Goal: Transaction & Acquisition: Purchase product/service

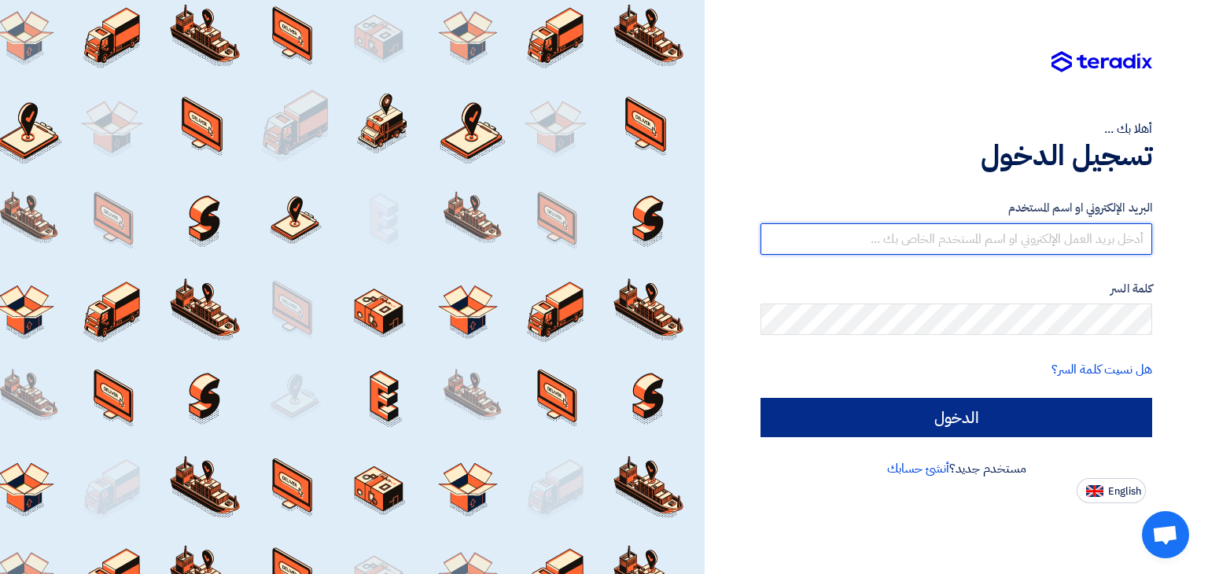
type input "[PERSON_NAME][EMAIL_ADDRESS][DOMAIN_NAME]"
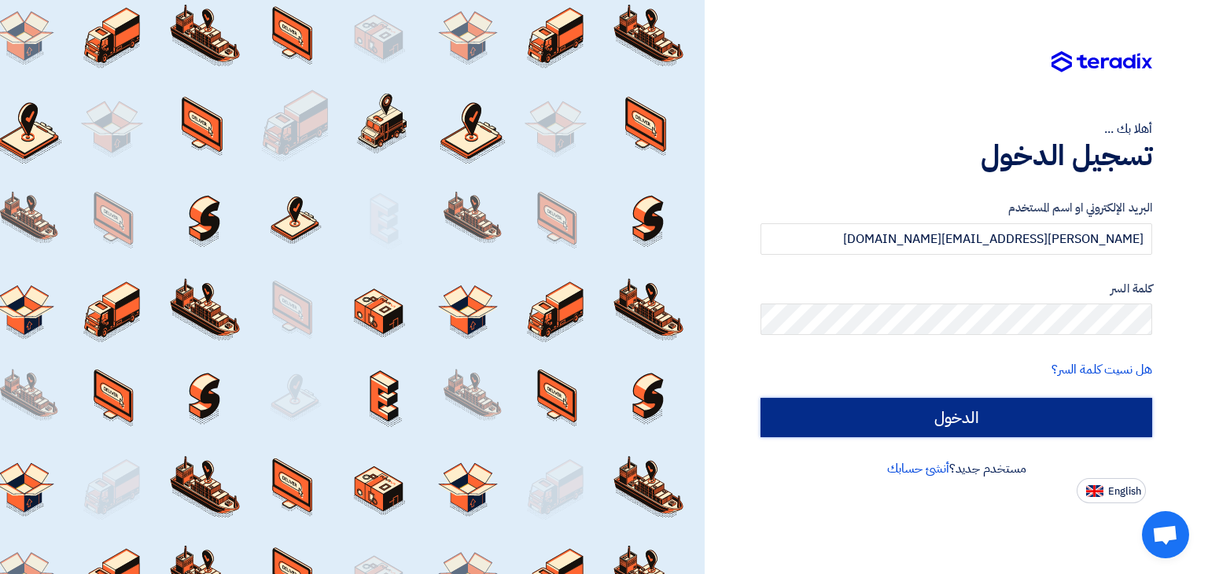
click at [947, 410] on input "الدخول" at bounding box center [957, 417] width 392 height 39
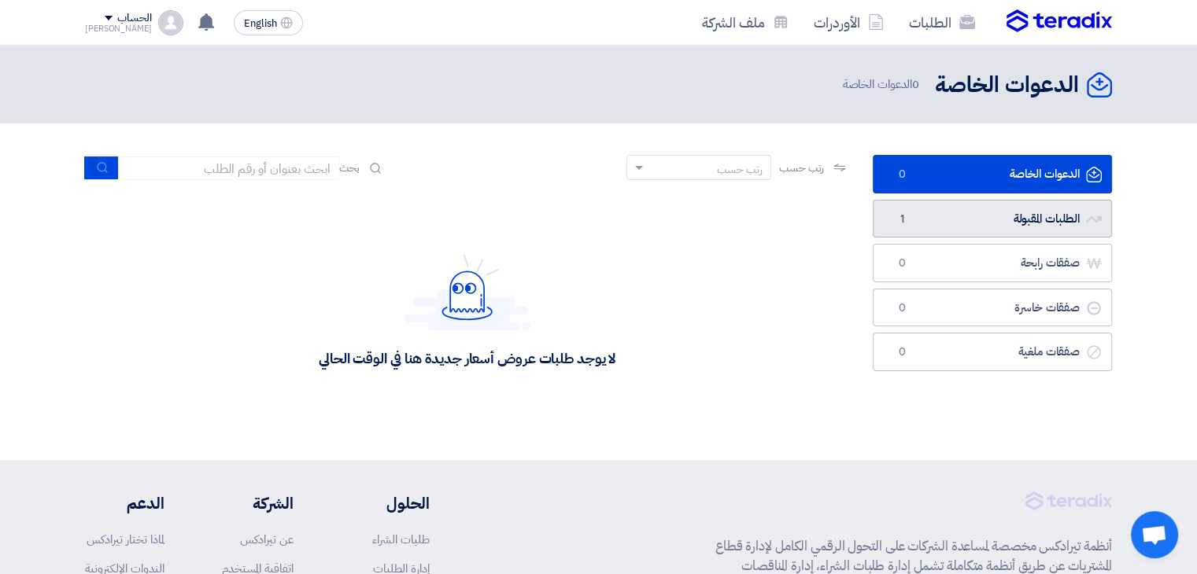
click at [935, 221] on link "الطلبات المقبولة الطلبات المقبولة 1" at bounding box center [991, 219] width 239 height 39
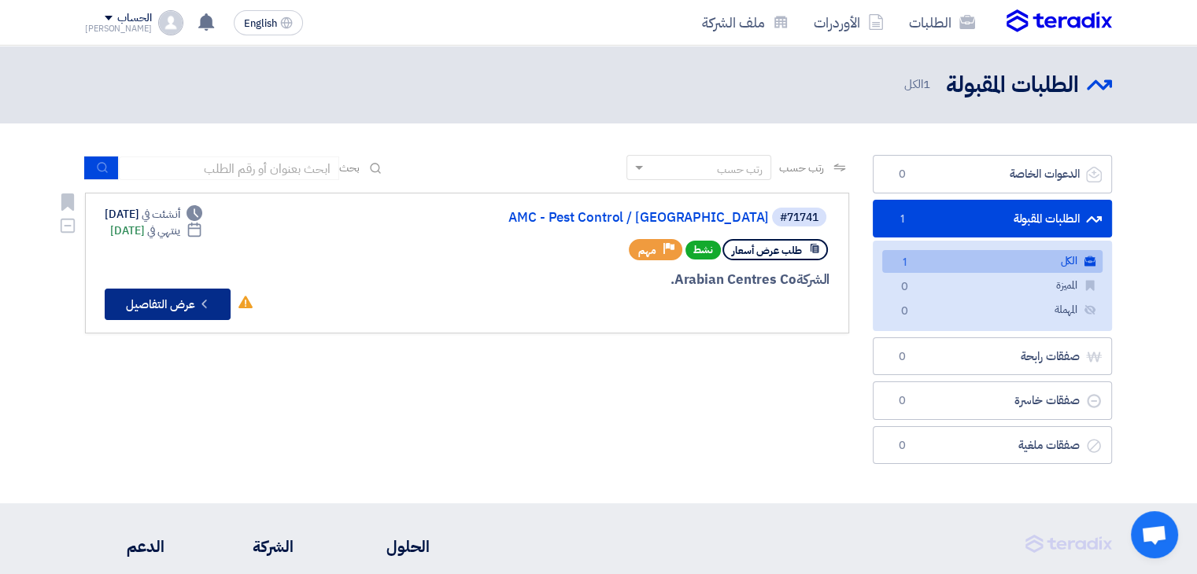
click at [150, 306] on button "Check details عرض التفاصيل" at bounding box center [168, 304] width 126 height 31
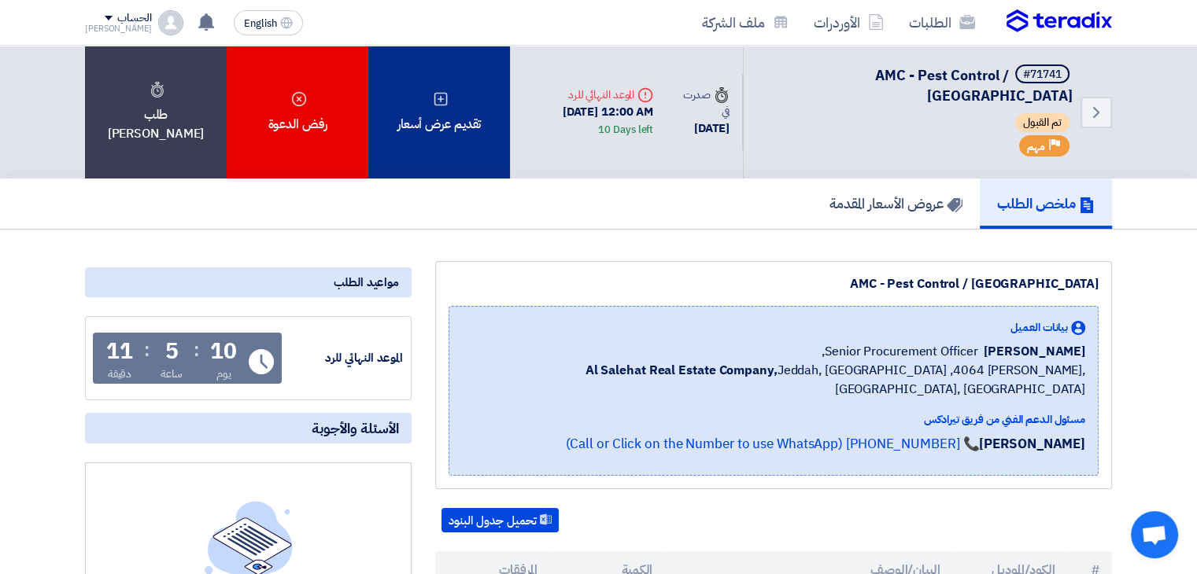
click at [425, 112] on div "تقديم عرض أسعار" at bounding box center [439, 112] width 142 height 133
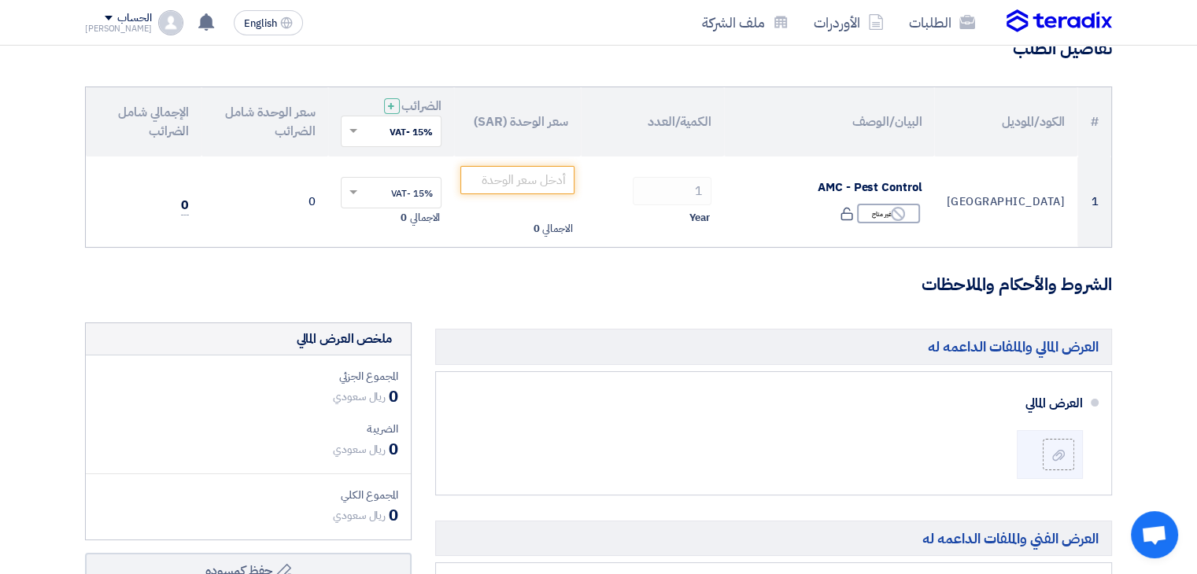
scroll to position [145, 0]
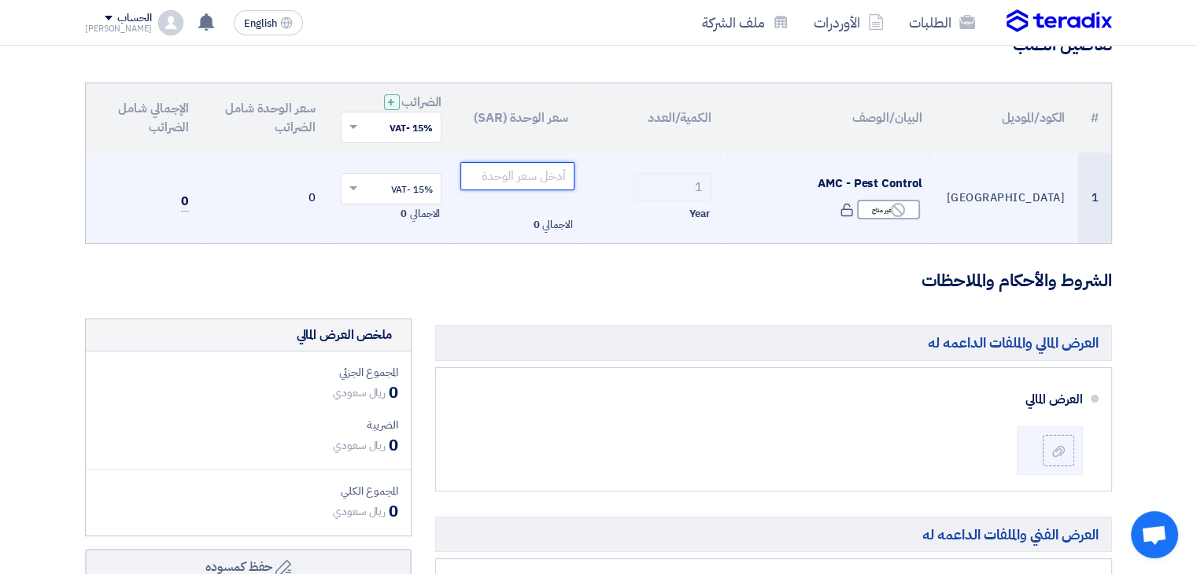
click at [513, 171] on input "number" at bounding box center [517, 176] width 114 height 28
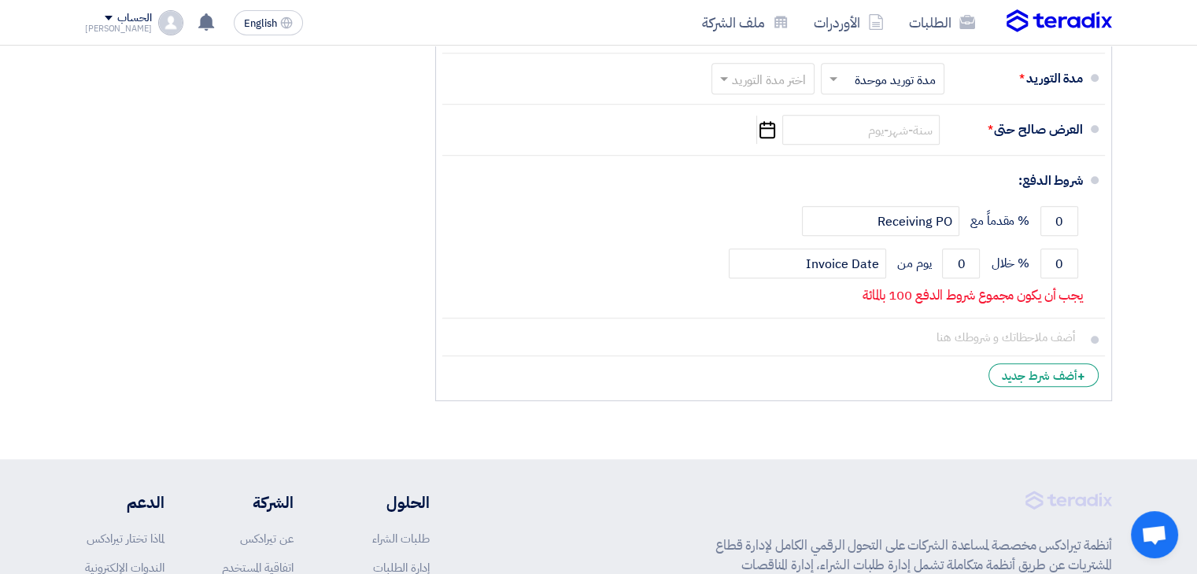
scroll to position [859, 0]
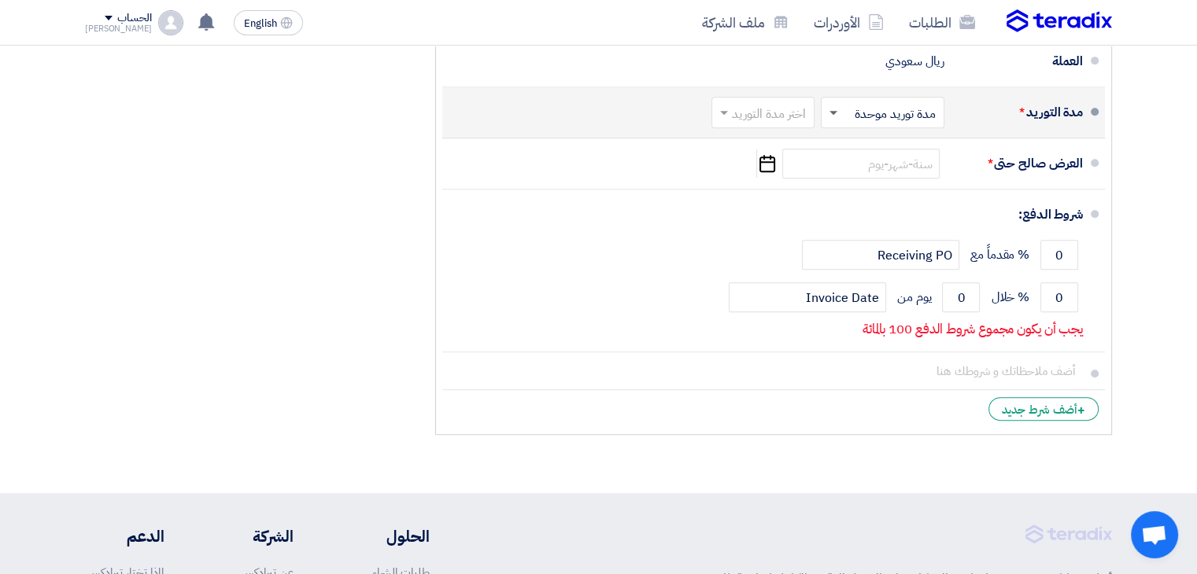
type input "62400"
click at [835, 111] on span at bounding box center [833, 114] width 8 height 6
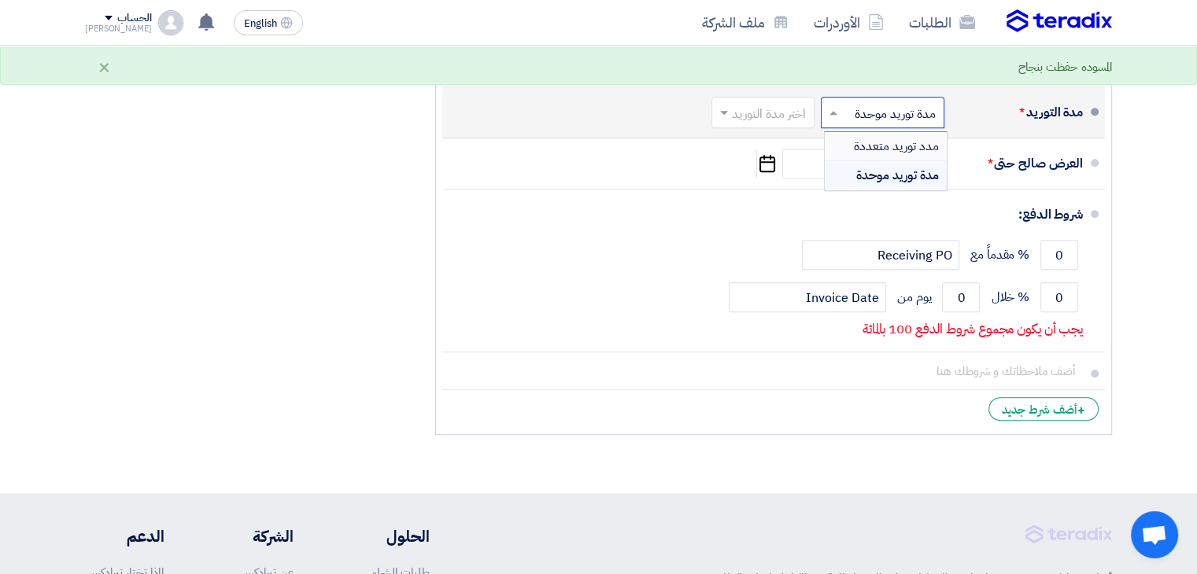
click at [854, 143] on span "مدد توريد متعددة" at bounding box center [896, 146] width 85 height 19
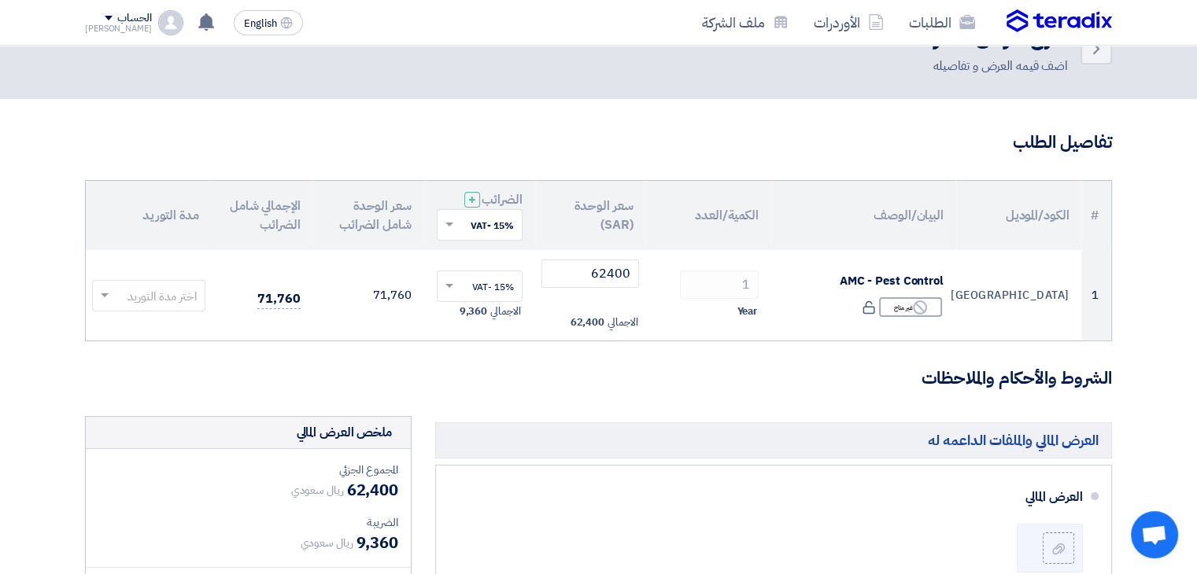
scroll to position [41, 0]
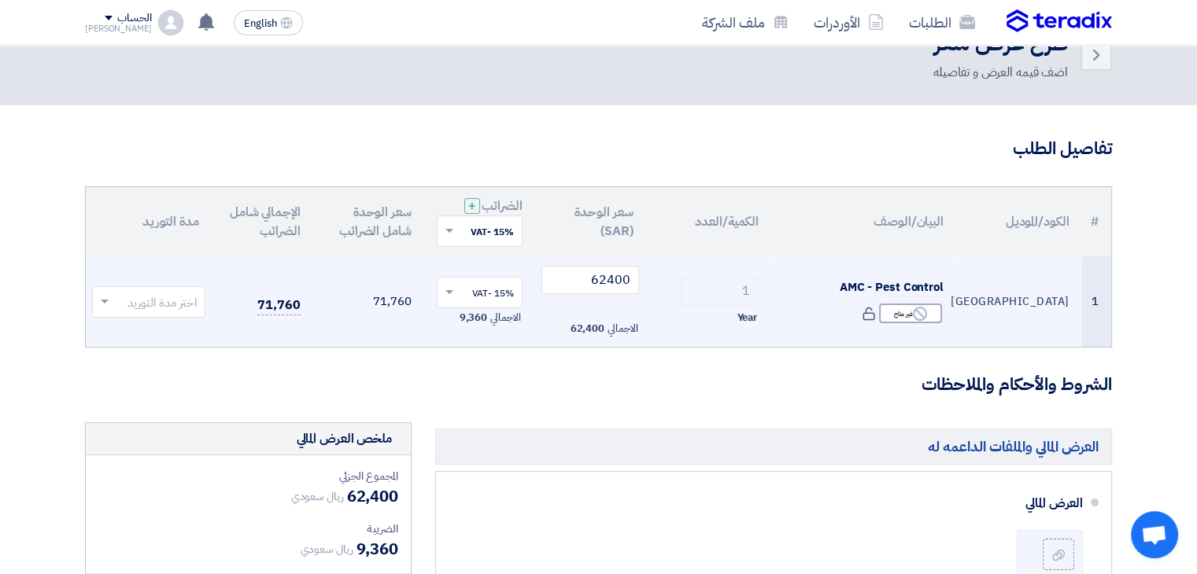
click at [116, 305] on input "text" at bounding box center [157, 303] width 82 height 26
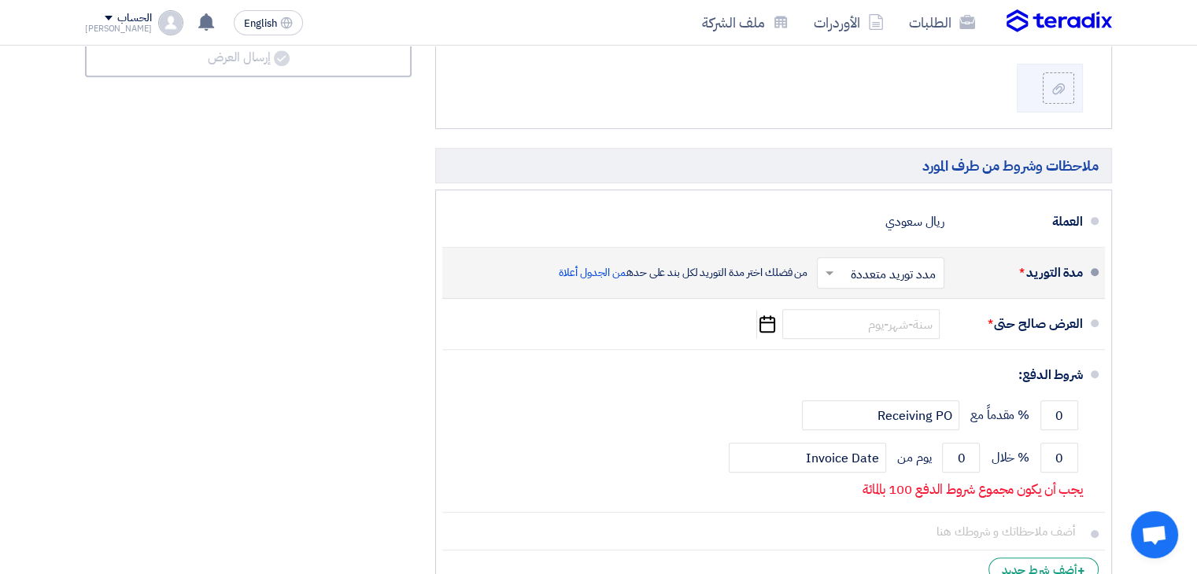
scroll to position [696, 0]
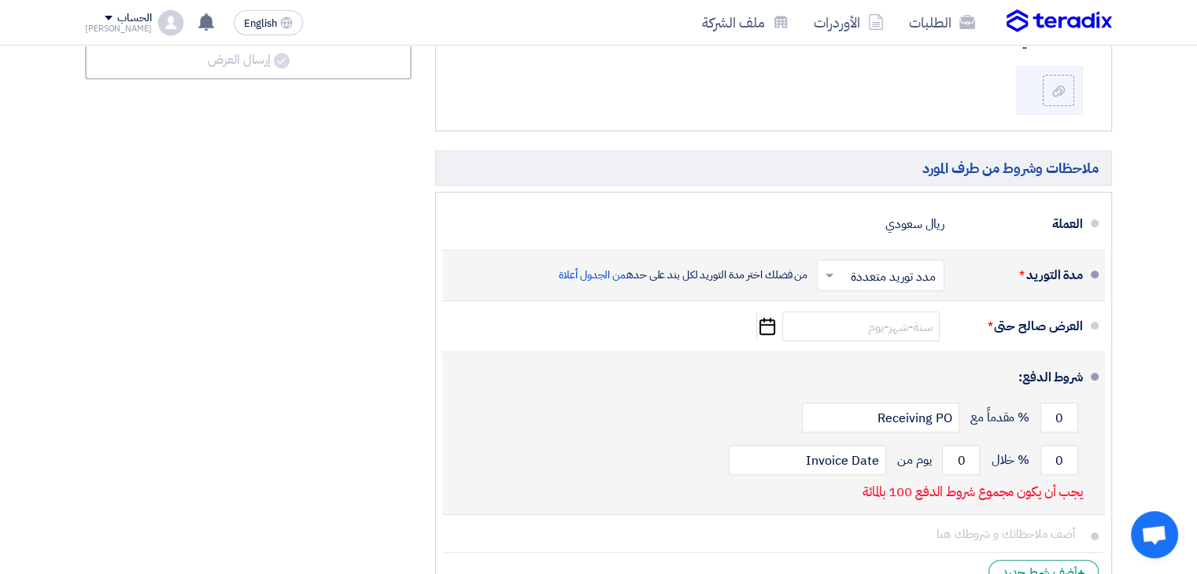
click at [1003, 352] on li "شروط الدفع: 0 % مقدماً مع Receiving PO 0 % خلال 0 Invoice Date" at bounding box center [773, 433] width 662 height 163
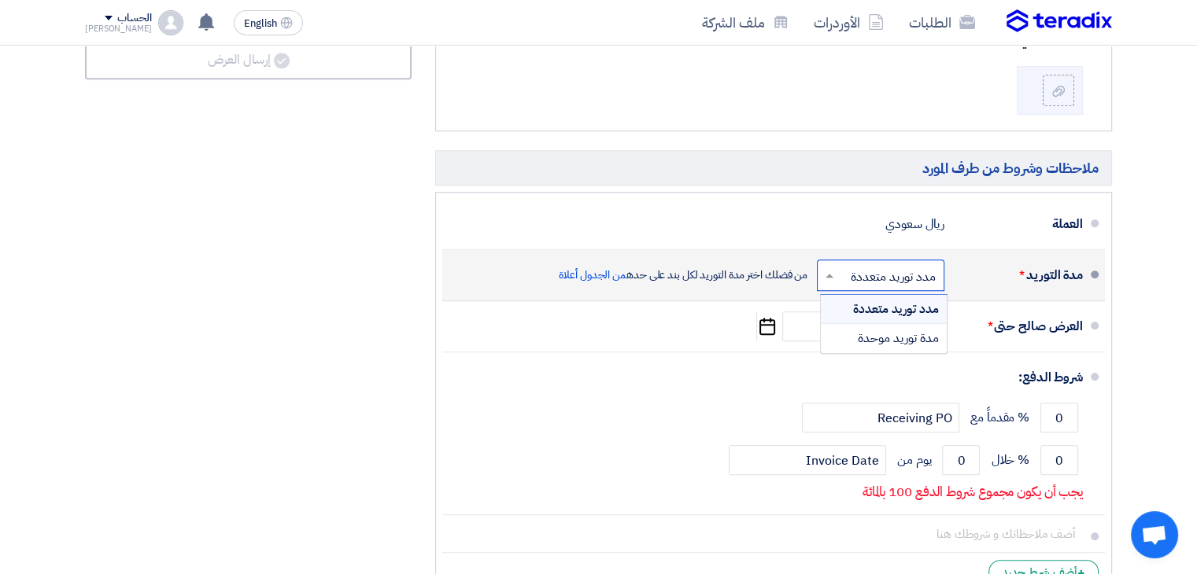
click at [876, 273] on input "text" at bounding box center [877, 277] width 120 height 23
click at [868, 331] on span "مدة توريد موحدة" at bounding box center [898, 338] width 81 height 19
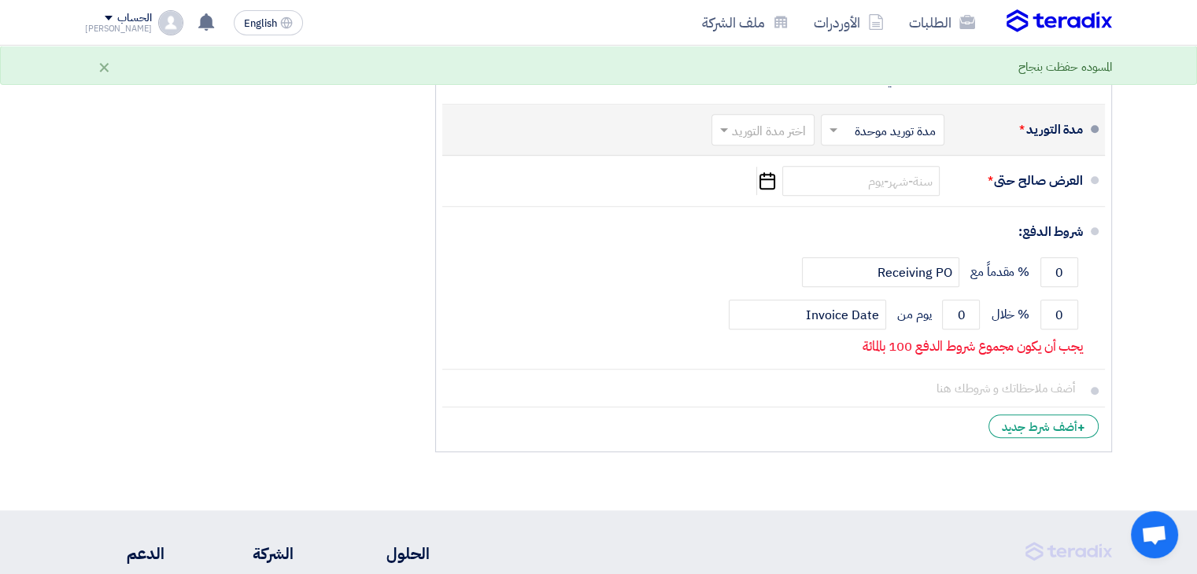
scroll to position [850, 0]
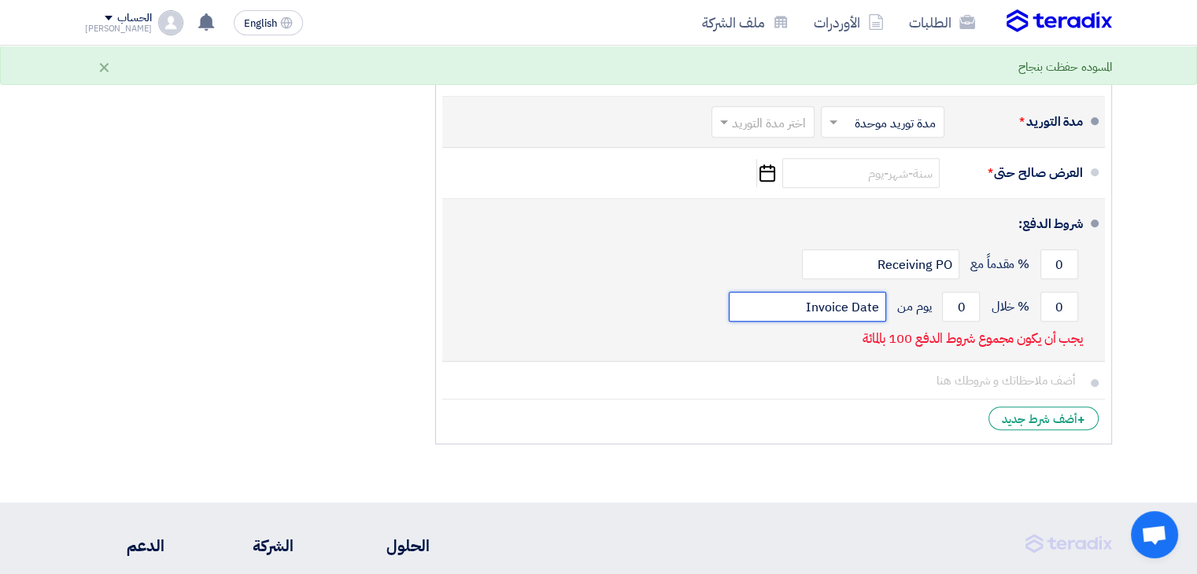
click at [837, 310] on input "Invoice Date" at bounding box center [807, 307] width 157 height 30
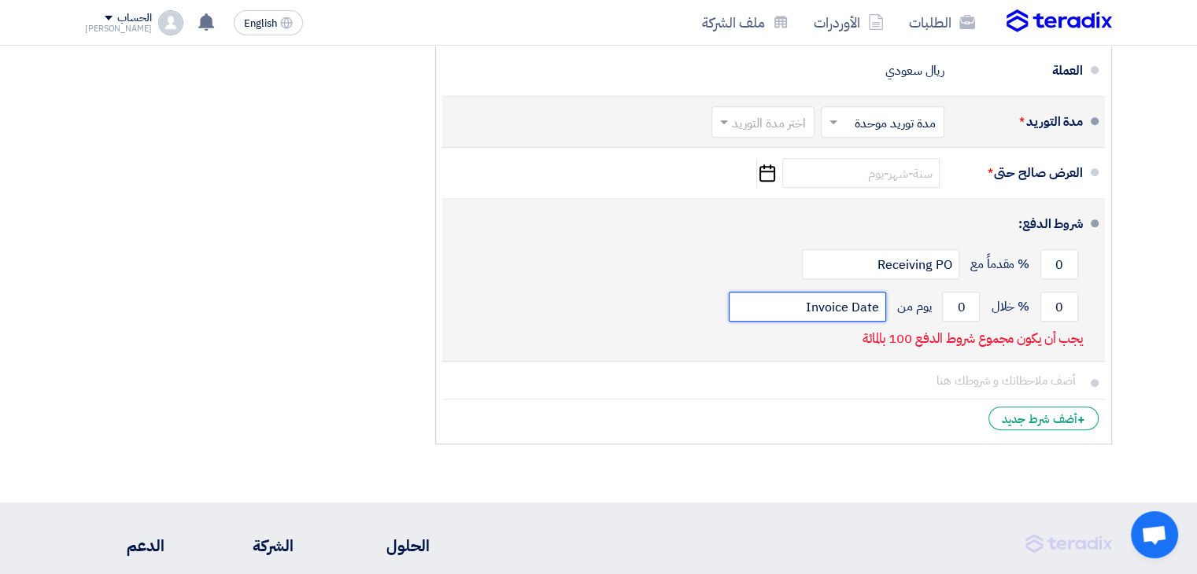
click at [813, 306] on input "Invoice Date" at bounding box center [807, 307] width 157 height 30
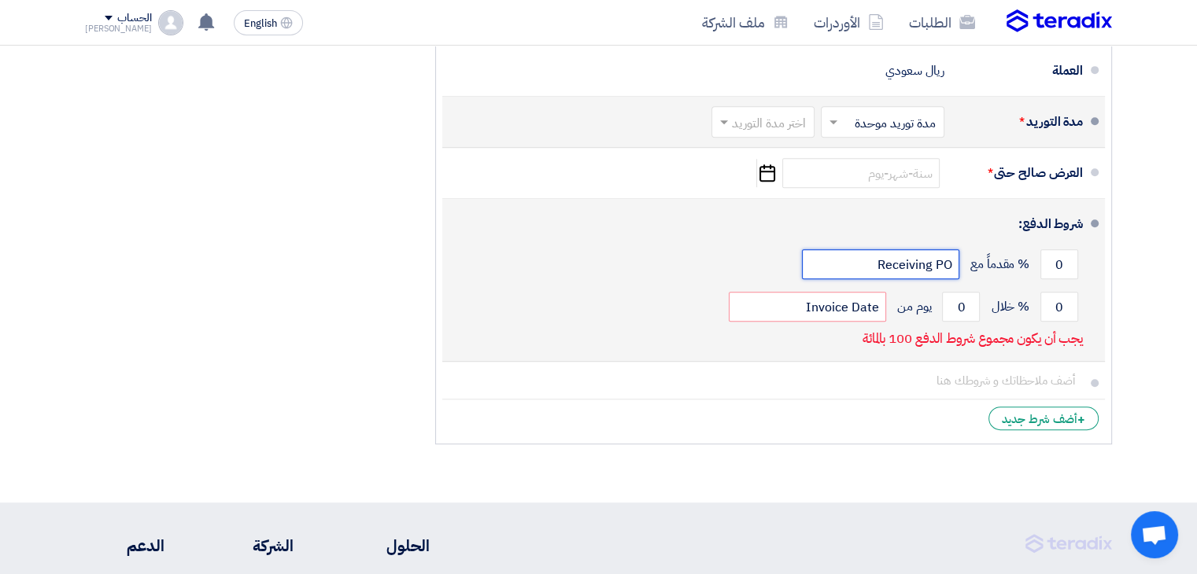
click at [875, 265] on input "Receiving PO" at bounding box center [880, 264] width 157 height 30
click at [771, 266] on div "0 % مقدماً مع Receiving PO" at bounding box center [769, 264] width 628 height 42
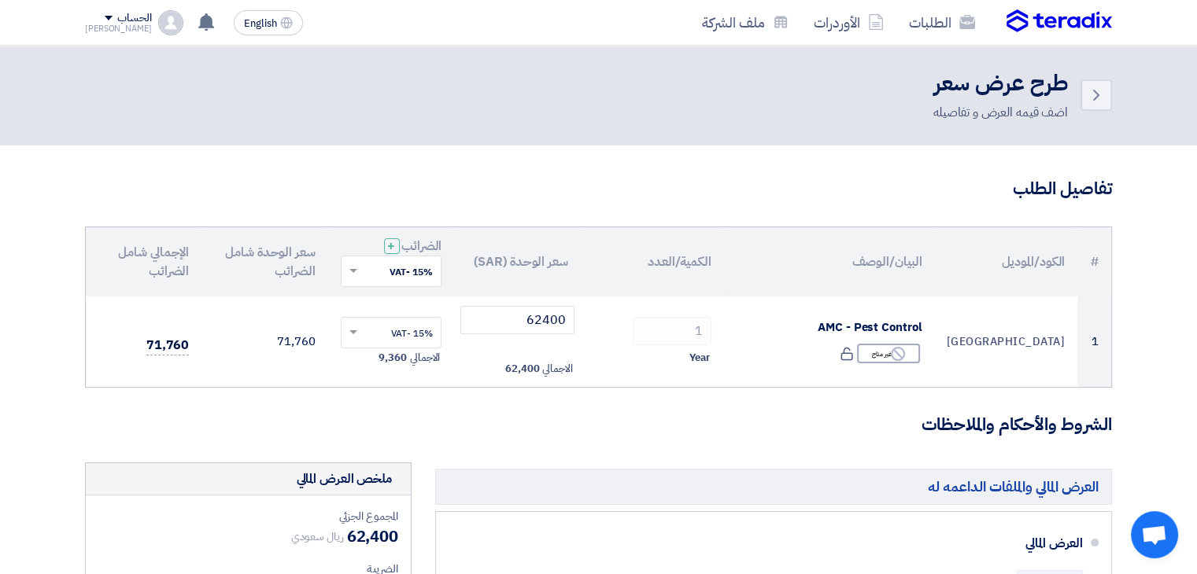
scroll to position [0, 0]
click at [1088, 102] on icon "Back" at bounding box center [1095, 96] width 19 height 19
